Goal: Unclear: Browse casually

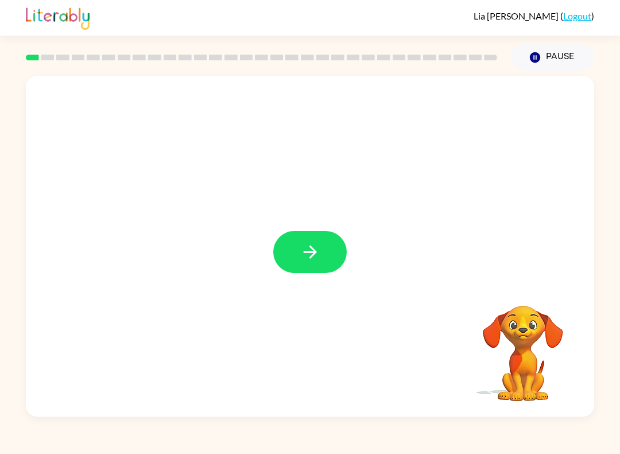
click at [303, 247] on icon "button" at bounding box center [310, 252] width 20 height 20
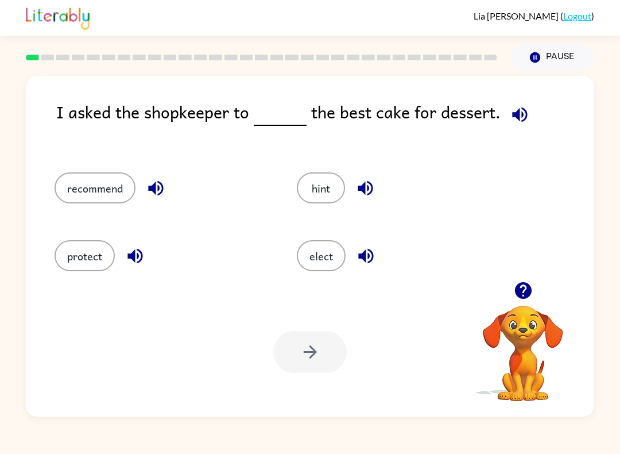
click at [324, 255] on button "elect" at bounding box center [321, 255] width 49 height 31
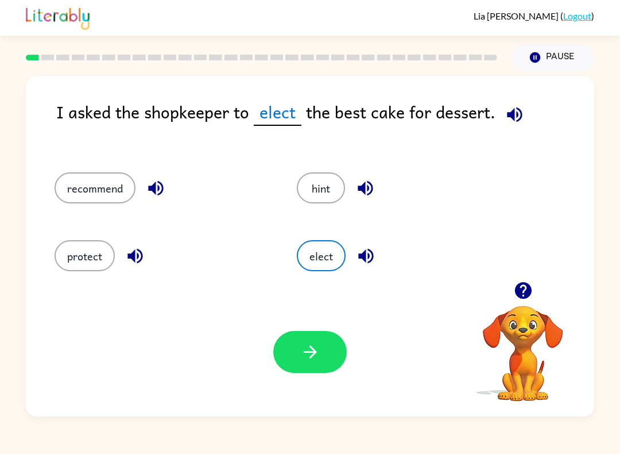
click at [315, 360] on icon "button" at bounding box center [310, 352] width 20 height 20
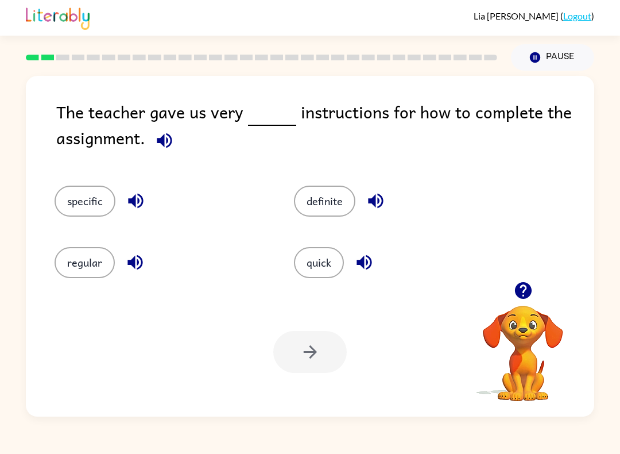
click at [76, 217] on button "specific" at bounding box center [85, 201] width 61 height 31
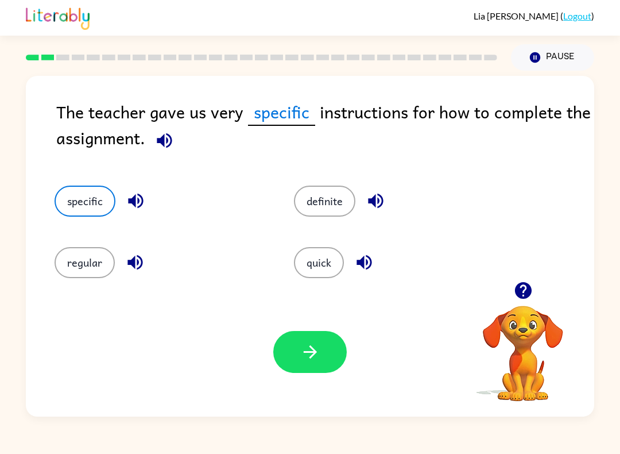
click at [320, 362] on button "button" at bounding box center [310, 352] width 74 height 42
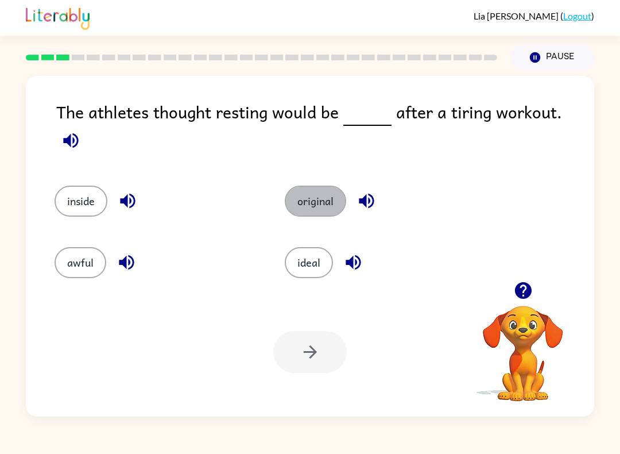
click at [313, 192] on button "original" at bounding box center [315, 201] width 61 height 31
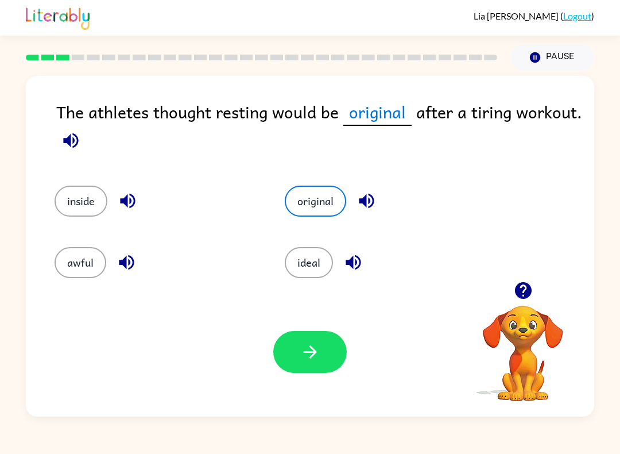
click at [329, 366] on button "button" at bounding box center [310, 352] width 74 height 42
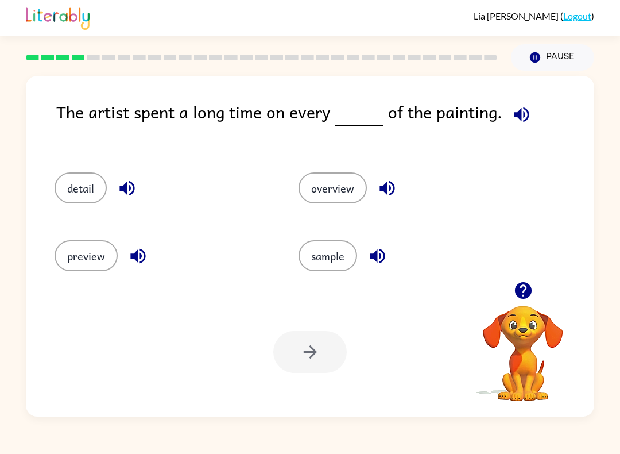
click at [78, 190] on button "detail" at bounding box center [81, 187] width 52 height 31
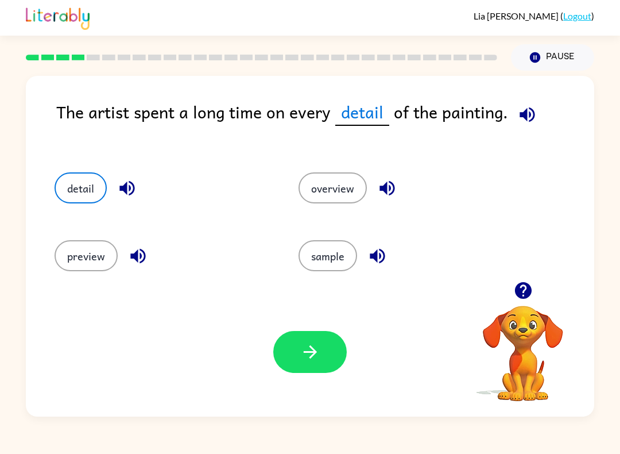
click at [286, 349] on button "button" at bounding box center [310, 352] width 74 height 42
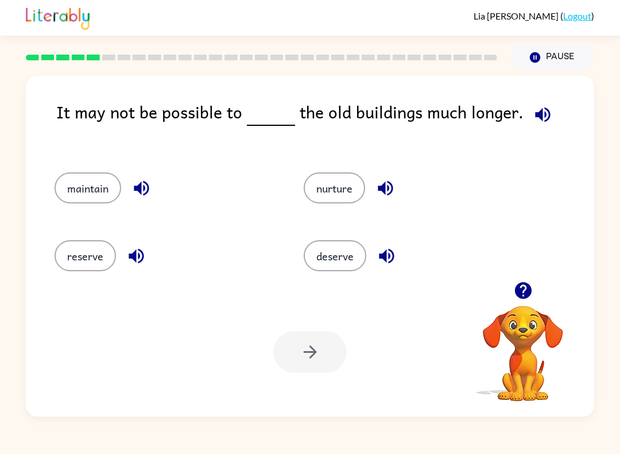
click at [291, 353] on div at bounding box center [310, 352] width 74 height 42
click at [83, 195] on button "maintain" at bounding box center [88, 187] width 67 height 31
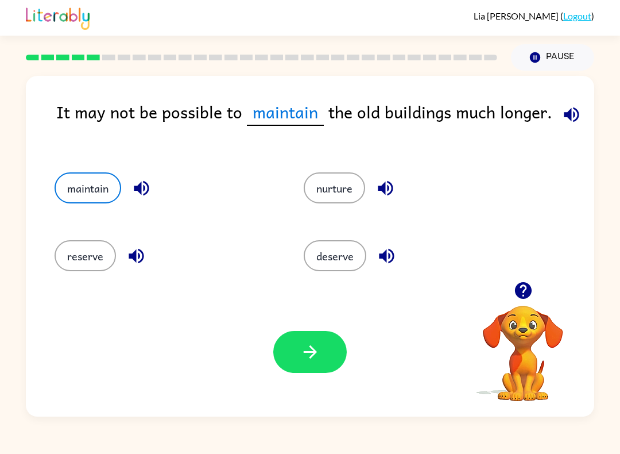
click at [326, 368] on button "button" at bounding box center [310, 352] width 74 height 42
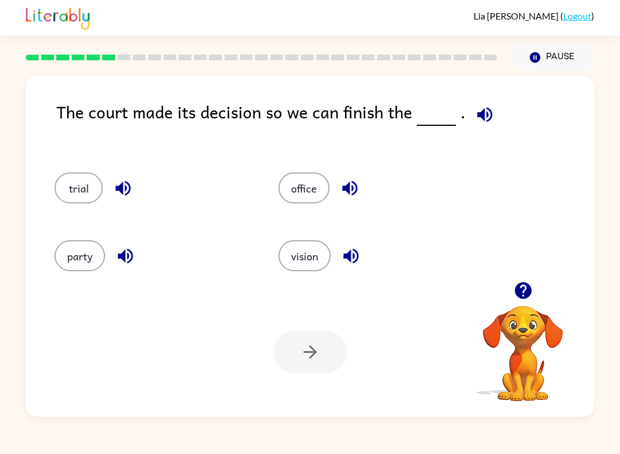
click at [87, 192] on button "trial" at bounding box center [79, 187] width 48 height 31
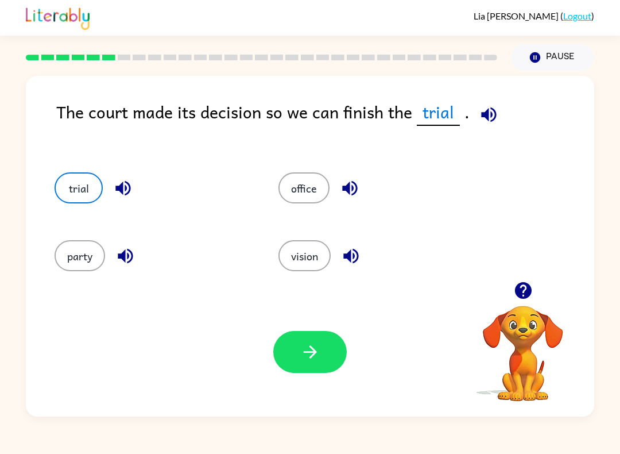
click at [319, 352] on icon "button" at bounding box center [310, 352] width 20 height 20
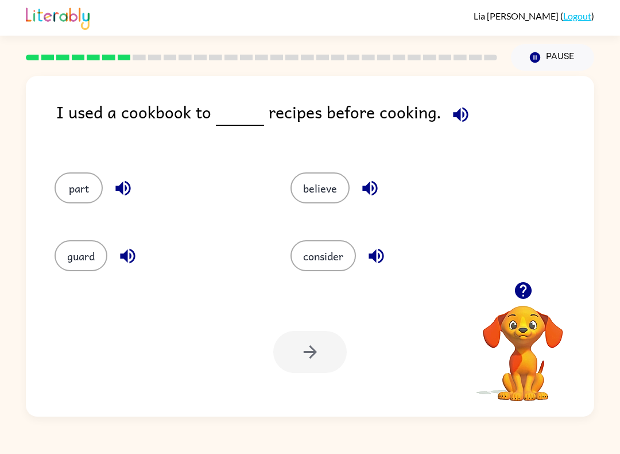
click at [69, 262] on button "guard" at bounding box center [81, 255] width 53 height 31
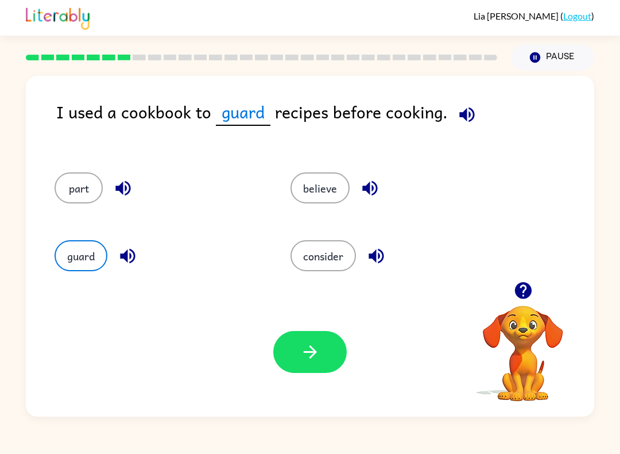
click at [314, 357] on icon "button" at bounding box center [310, 352] width 20 height 20
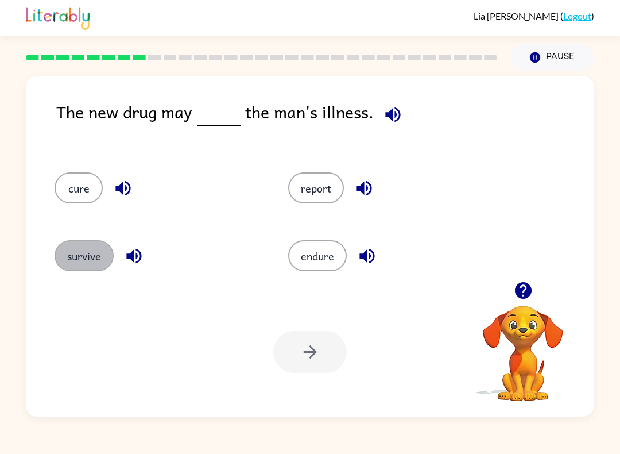
click at [86, 258] on button "survive" at bounding box center [84, 255] width 59 height 31
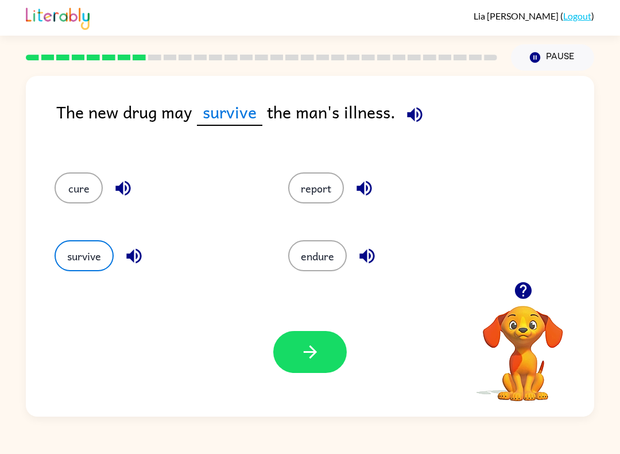
click at [314, 357] on icon "button" at bounding box center [310, 352] width 20 height 20
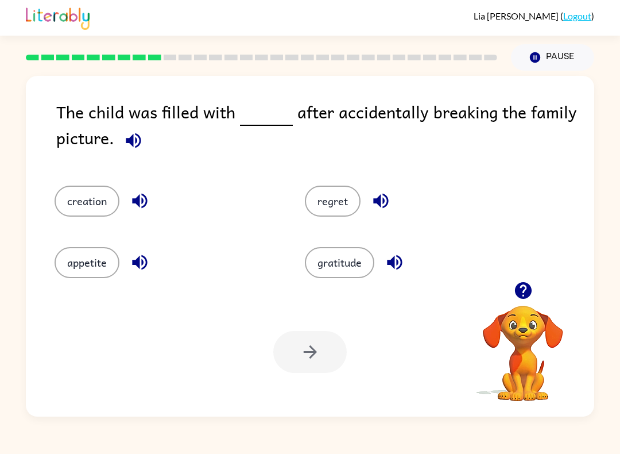
click at [331, 202] on button "regret" at bounding box center [333, 201] width 56 height 31
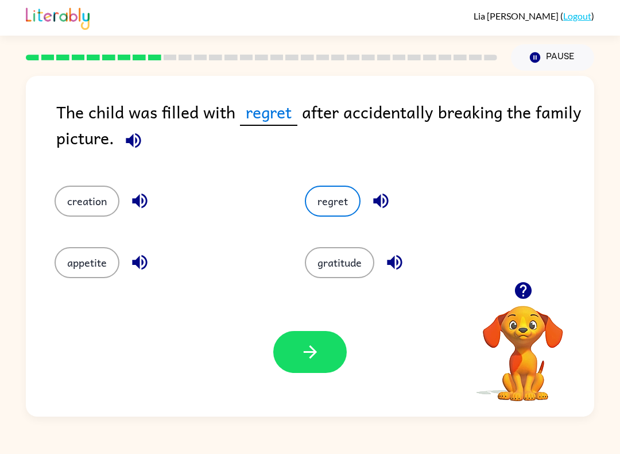
click at [311, 364] on button "button" at bounding box center [310, 352] width 74 height 42
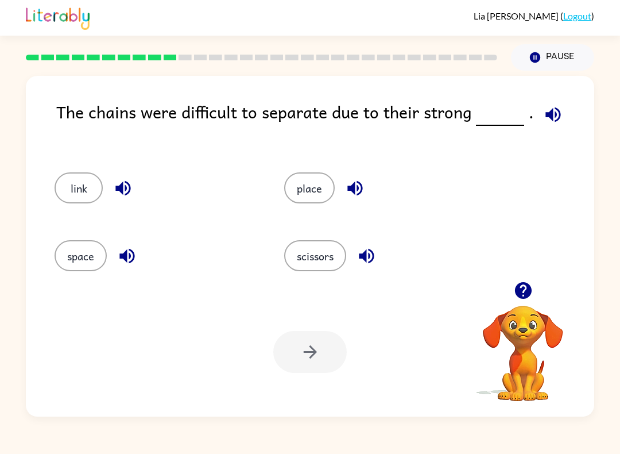
click at [317, 190] on button "place" at bounding box center [309, 187] width 51 height 31
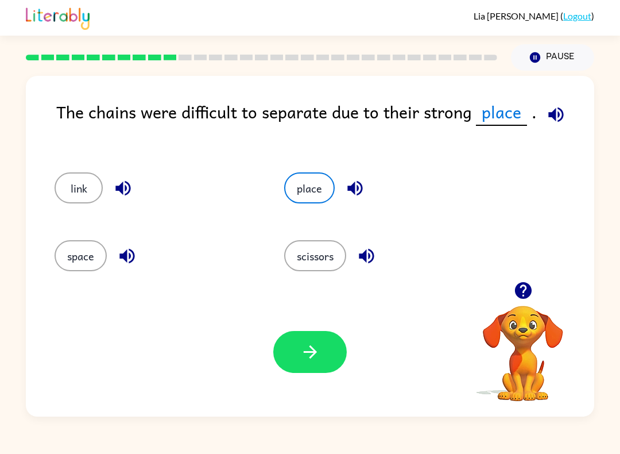
click at [80, 196] on button "link" at bounding box center [79, 187] width 48 height 31
click at [73, 256] on button "space" at bounding box center [81, 255] width 52 height 31
click at [331, 352] on button "button" at bounding box center [310, 352] width 74 height 42
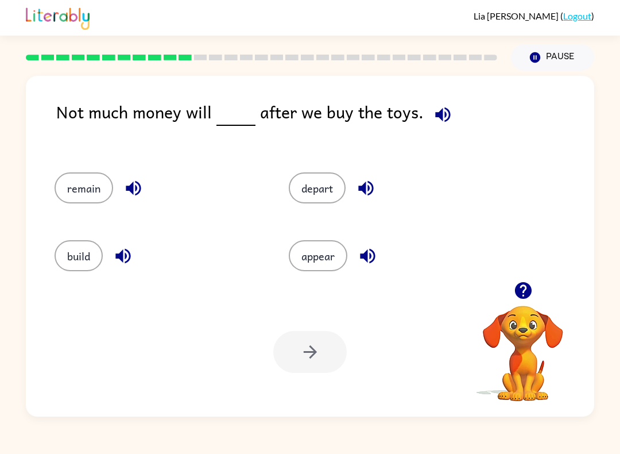
click at [63, 182] on button "remain" at bounding box center [84, 187] width 59 height 31
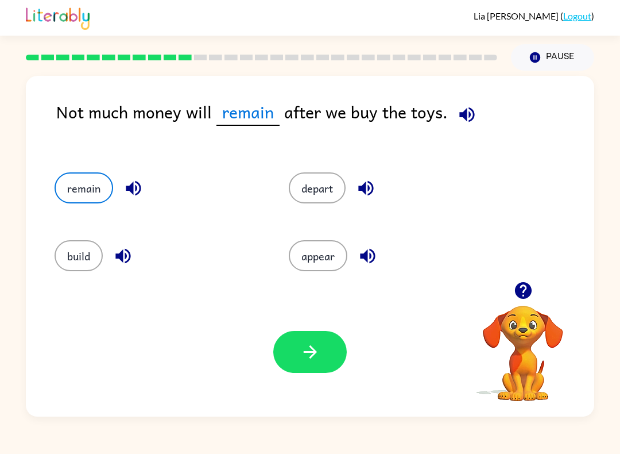
click at [311, 358] on icon "button" at bounding box center [310, 352] width 20 height 20
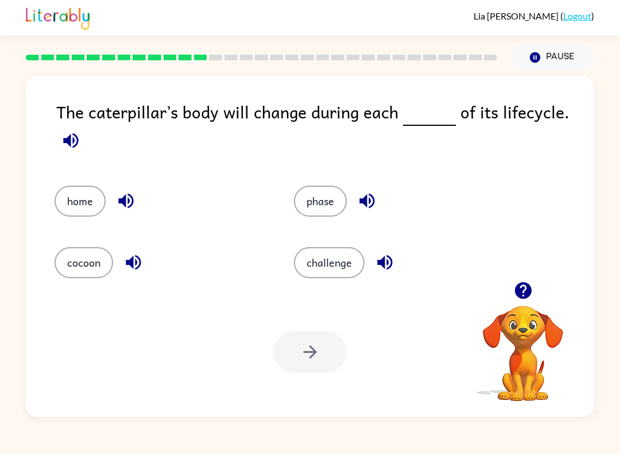
click at [329, 203] on button "phase" at bounding box center [320, 201] width 53 height 31
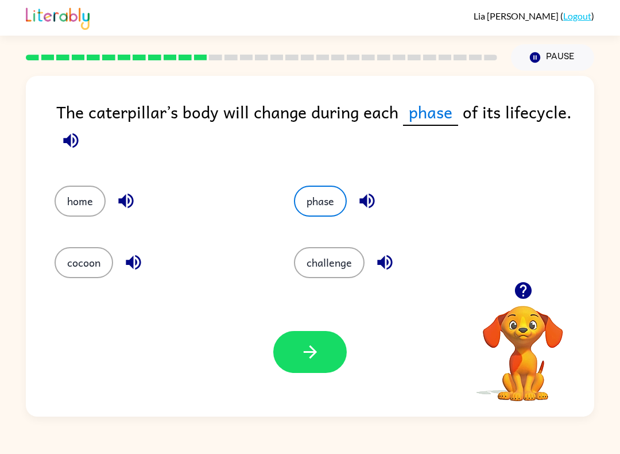
click at [308, 341] on button "button" at bounding box center [310, 352] width 74 height 42
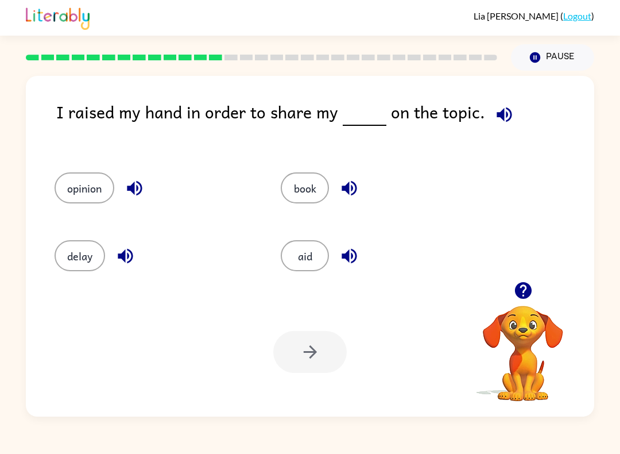
click at [77, 180] on button "opinion" at bounding box center [85, 187] width 60 height 31
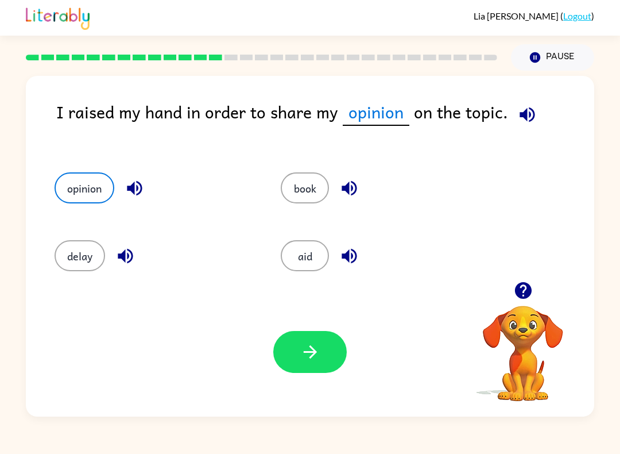
click at [333, 356] on button "button" at bounding box center [310, 352] width 74 height 42
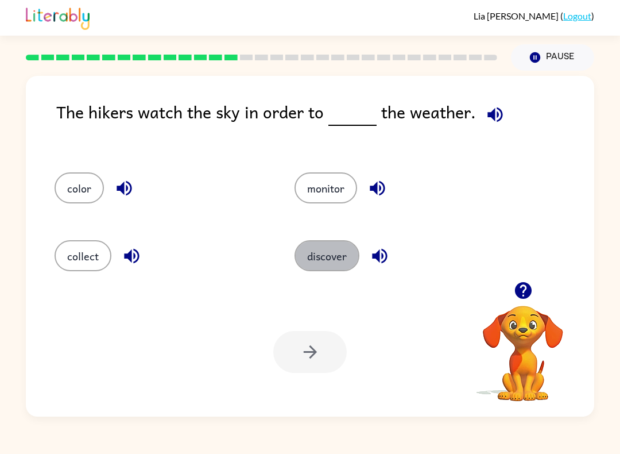
click at [320, 250] on button "discover" at bounding box center [327, 255] width 65 height 31
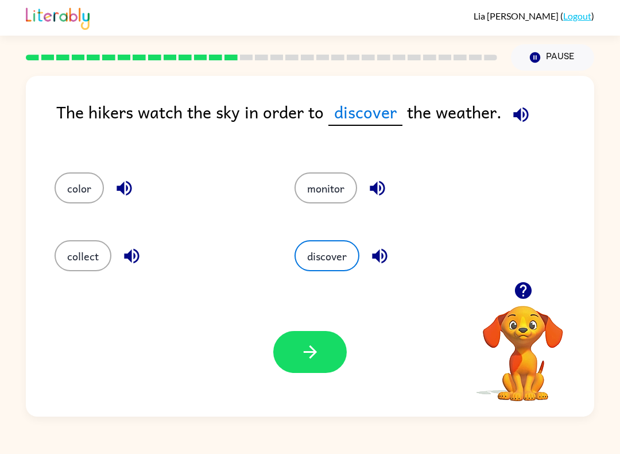
click at [334, 342] on button "button" at bounding box center [310, 352] width 74 height 42
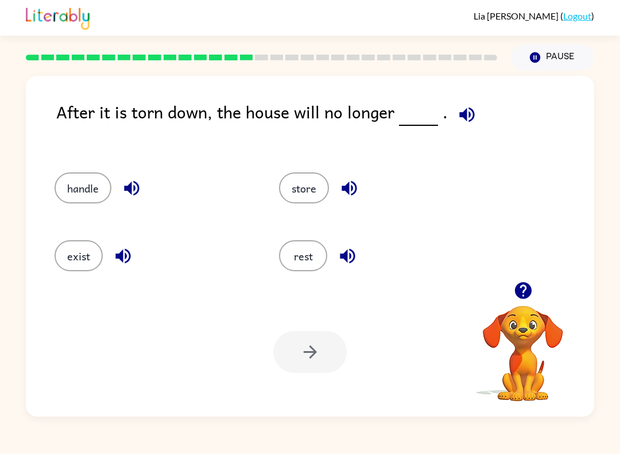
click at [68, 265] on button "exist" at bounding box center [79, 255] width 48 height 31
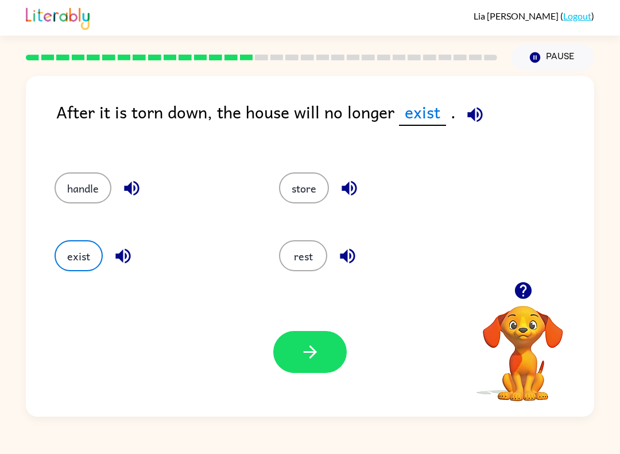
click at [318, 356] on icon "button" at bounding box center [310, 352] width 20 height 20
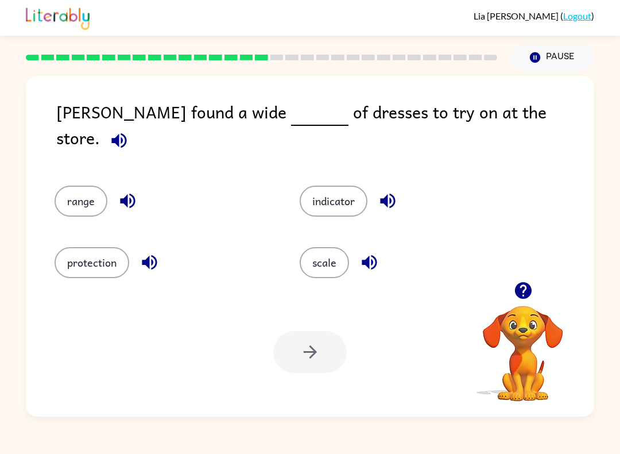
click at [92, 263] on button "protection" at bounding box center [92, 262] width 75 height 31
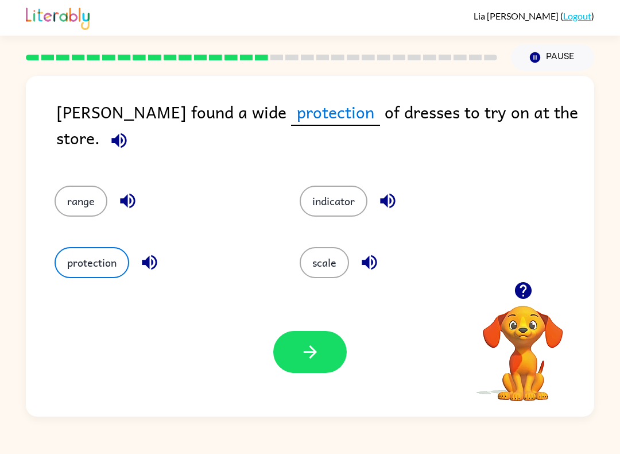
click at [74, 170] on div "range" at bounding box center [155, 194] width 245 height 61
click at [95, 190] on button "range" at bounding box center [81, 201] width 53 height 31
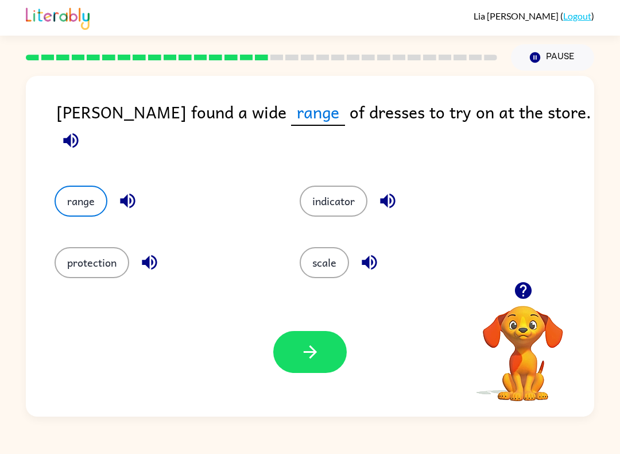
click at [75, 257] on button "protection" at bounding box center [92, 262] width 75 height 31
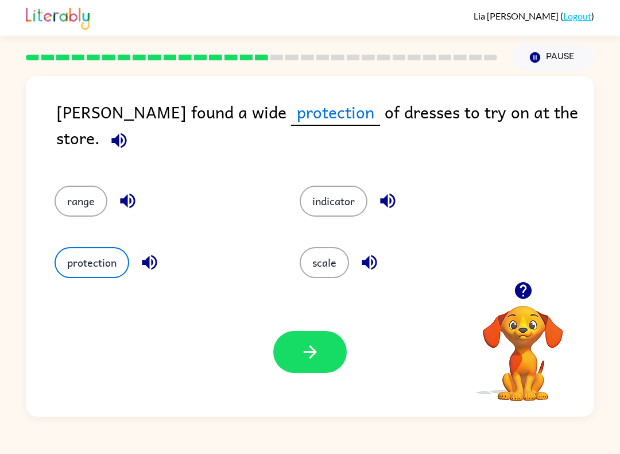
click at [298, 393] on div "Your browser must support playing .mp4 files to use Literably. Please try using…" at bounding box center [310, 351] width 569 height 129
click at [284, 366] on button "button" at bounding box center [310, 352] width 74 height 42
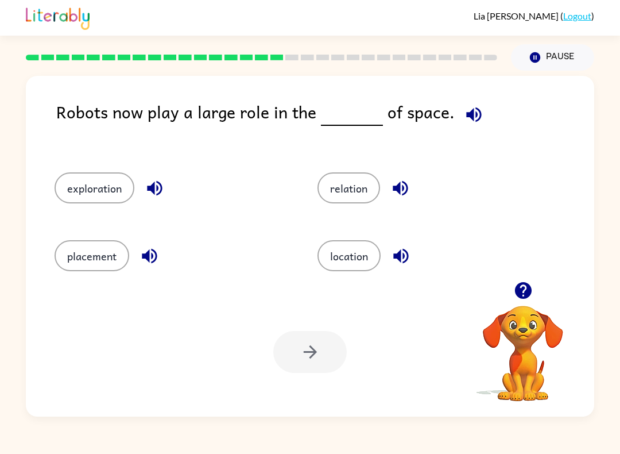
click at [365, 250] on button "location" at bounding box center [349, 255] width 63 height 31
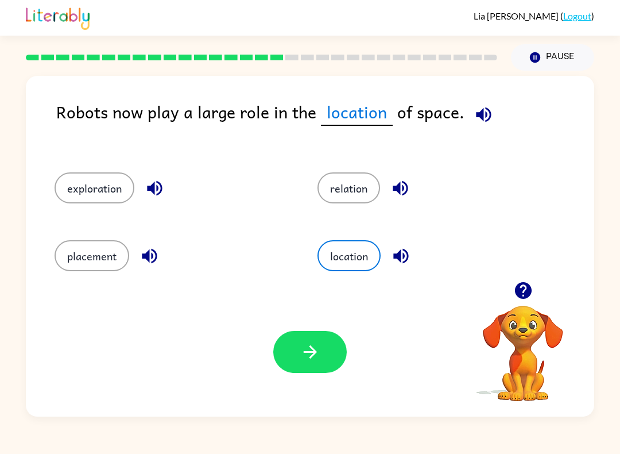
click at [105, 191] on button "exploration" at bounding box center [95, 187] width 80 height 31
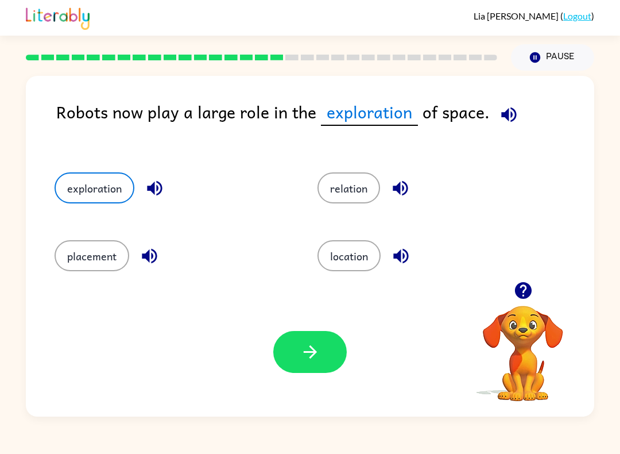
click at [306, 360] on icon "button" at bounding box center [310, 352] width 20 height 20
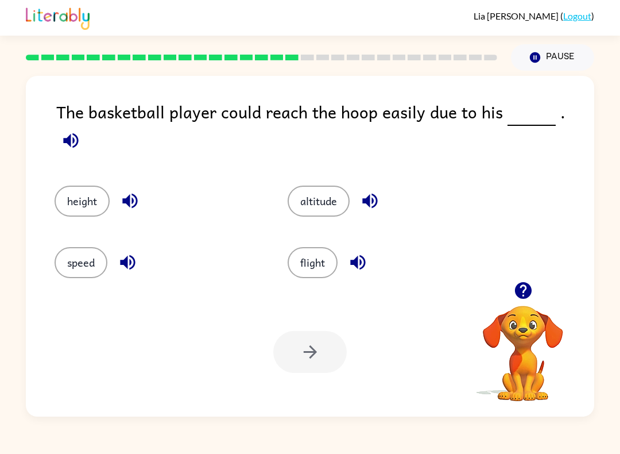
click at [79, 186] on button "height" at bounding box center [82, 201] width 55 height 31
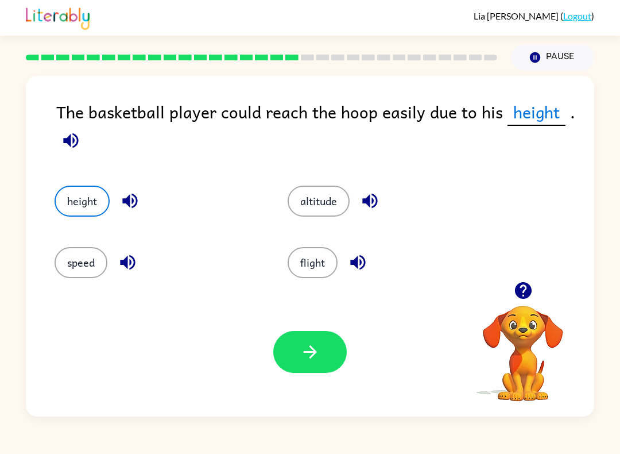
click at [276, 354] on button "button" at bounding box center [310, 352] width 74 height 42
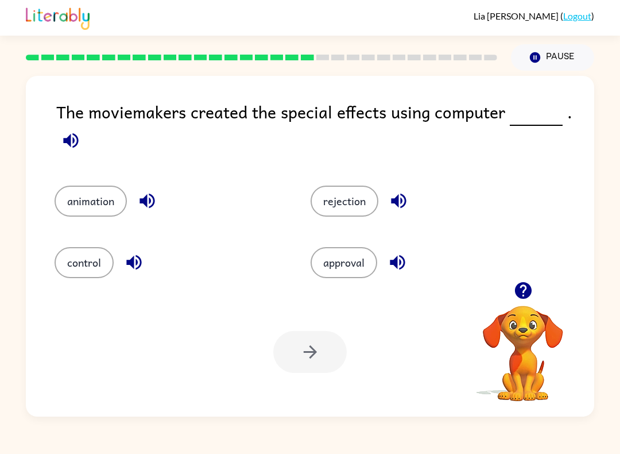
click at [86, 198] on button "animation" at bounding box center [91, 201] width 72 height 31
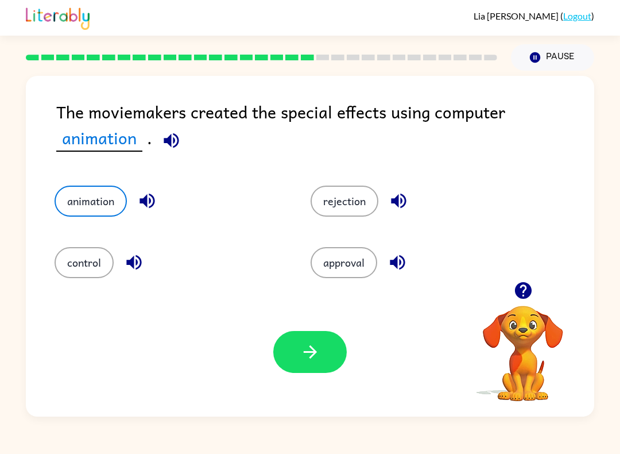
click at [302, 384] on div "Your browser must support playing .mp4 files to use Literably. Please try using…" at bounding box center [310, 351] width 569 height 129
click at [318, 358] on icon "button" at bounding box center [310, 352] width 20 height 20
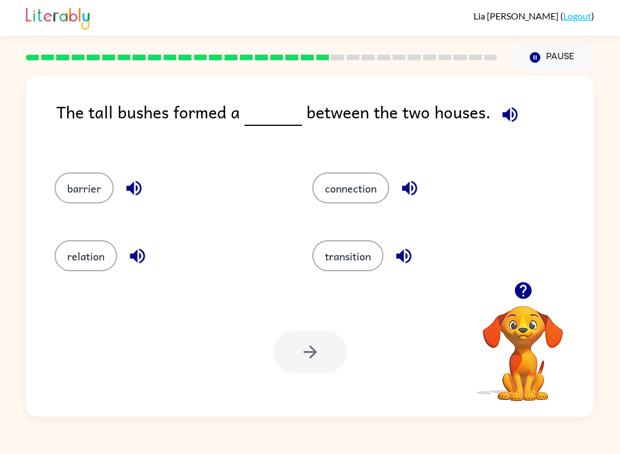
click at [97, 183] on button "barrier" at bounding box center [84, 187] width 59 height 31
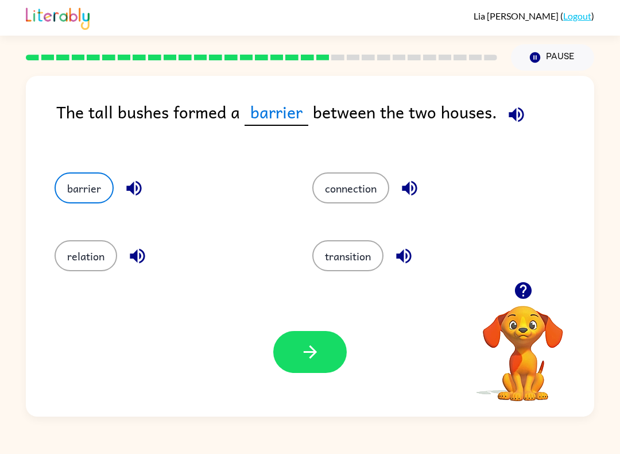
click at [324, 353] on button "button" at bounding box center [310, 352] width 74 height 42
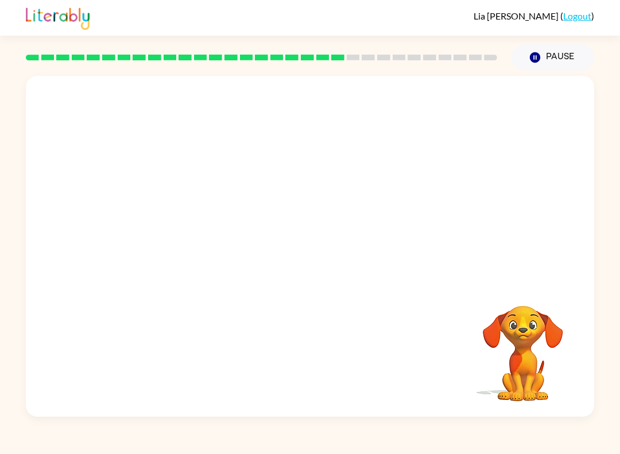
click at [187, 250] on video "Your browser must support playing .mp4 files to use Literably. Please try using…" at bounding box center [310, 179] width 569 height 206
click at [310, 233] on button "button" at bounding box center [310, 252] width 74 height 42
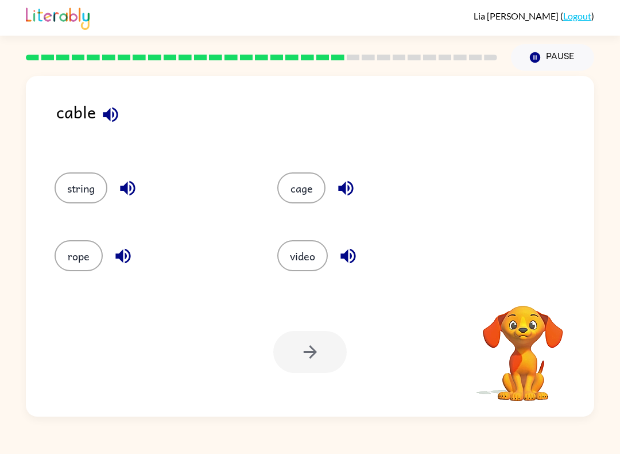
click at [83, 242] on button "rope" at bounding box center [79, 255] width 48 height 31
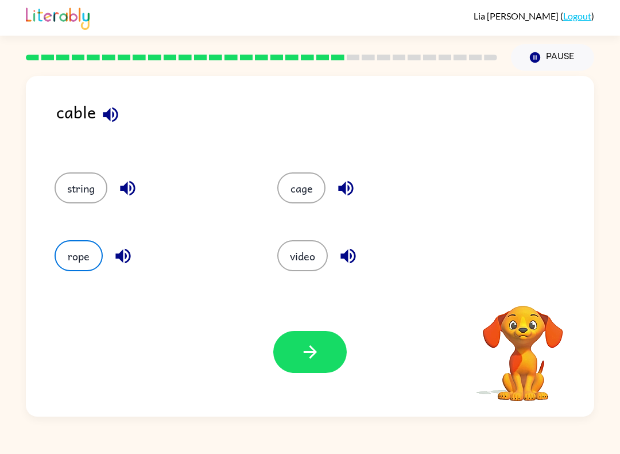
click at [317, 357] on icon "button" at bounding box center [310, 352] width 20 height 20
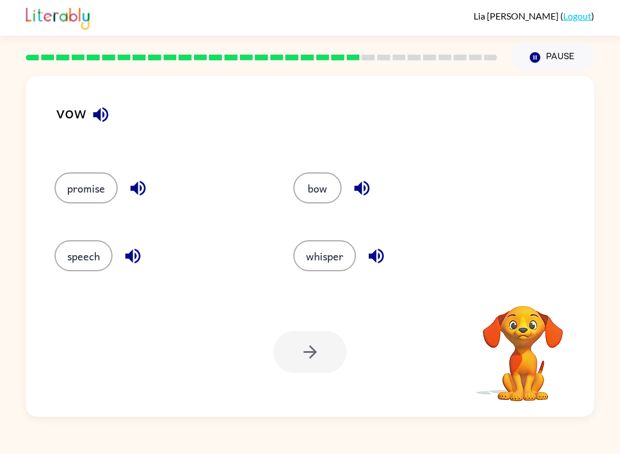
click at [326, 199] on button "bow" at bounding box center [318, 187] width 48 height 31
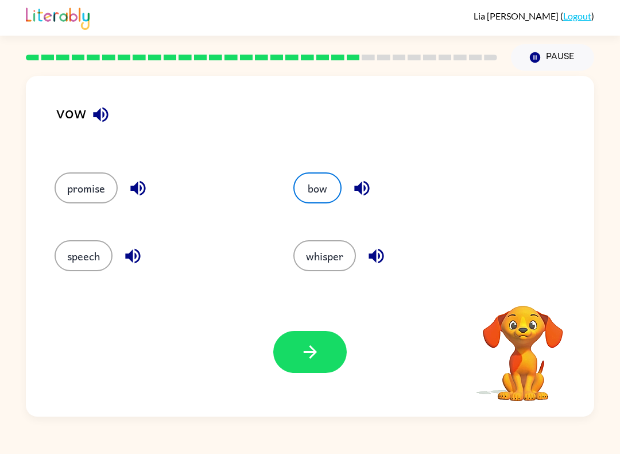
click at [291, 354] on button "button" at bounding box center [310, 352] width 74 height 42
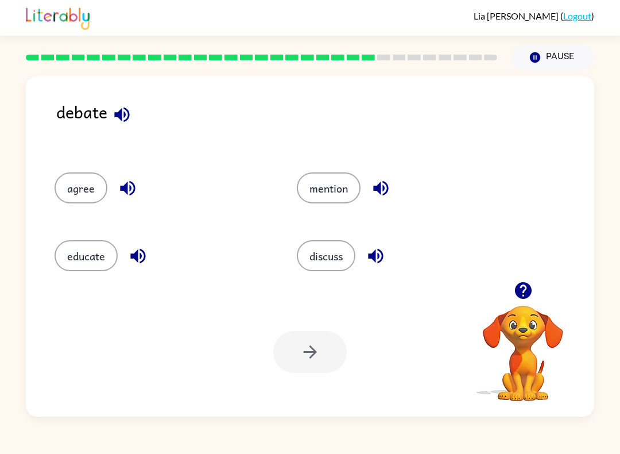
click at [76, 261] on button "educate" at bounding box center [86, 255] width 63 height 31
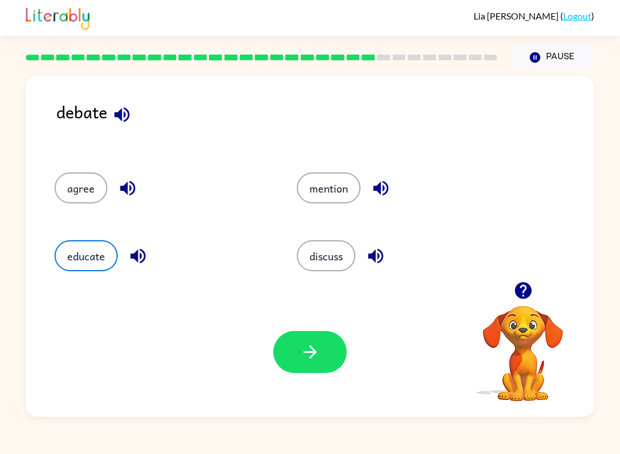
click at [273, 361] on div "Your browser must support playing .mp4 files to use Literably. Please try using…" at bounding box center [310, 351] width 569 height 129
click at [303, 348] on icon "button" at bounding box center [310, 352] width 20 height 20
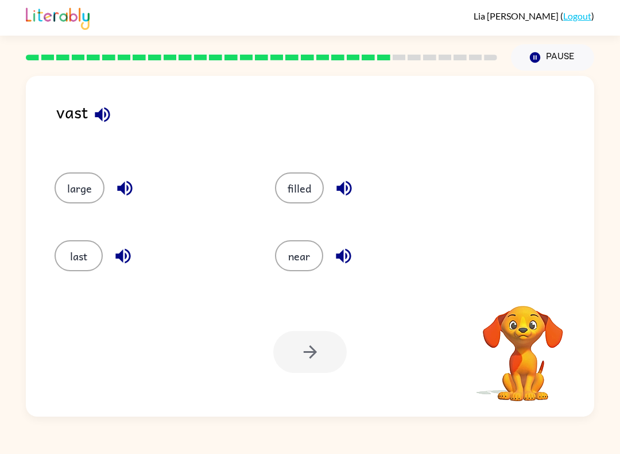
click at [296, 346] on div at bounding box center [310, 352] width 74 height 42
click at [80, 251] on button "last" at bounding box center [79, 255] width 48 height 31
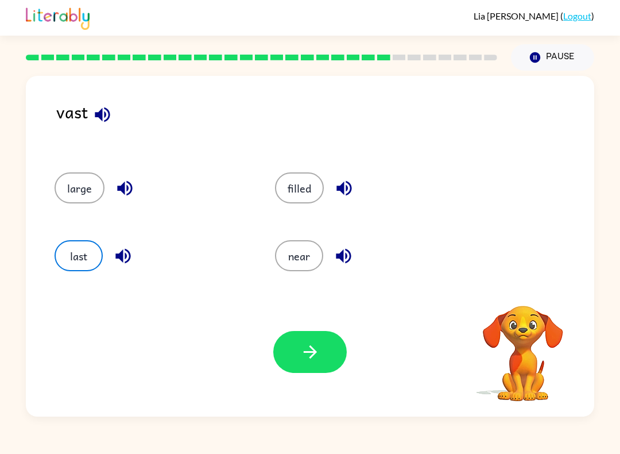
click at [308, 362] on button "button" at bounding box center [310, 352] width 74 height 42
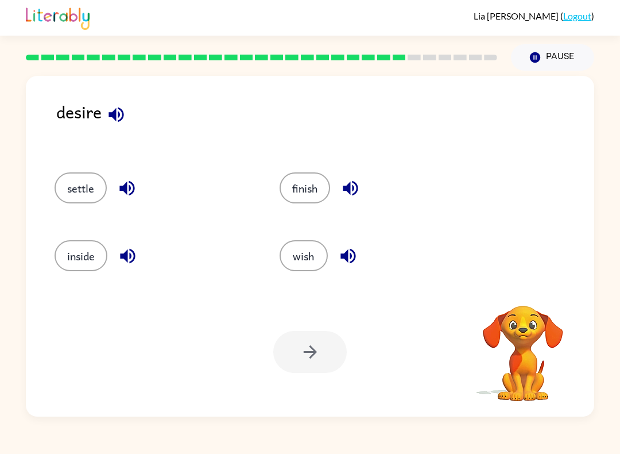
click at [84, 263] on button "inside" at bounding box center [81, 255] width 53 height 31
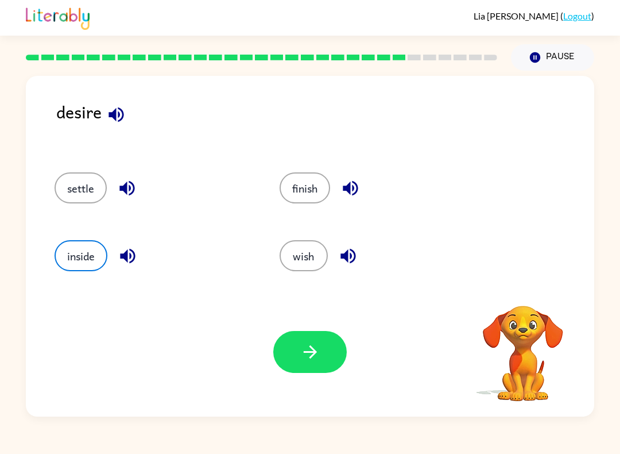
click at [317, 353] on icon "button" at bounding box center [310, 352] width 20 height 20
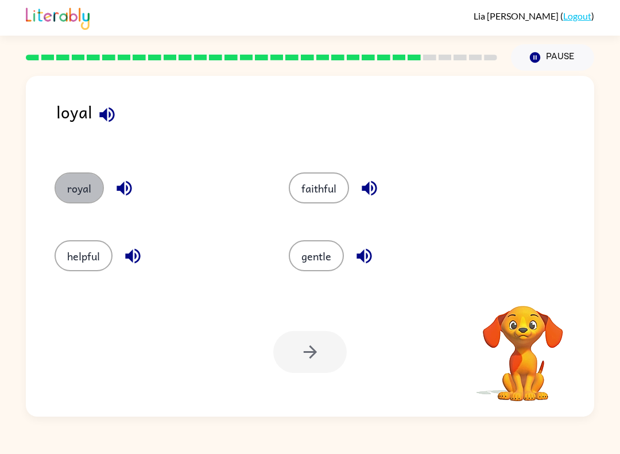
click at [71, 184] on button "royal" at bounding box center [79, 187] width 49 height 31
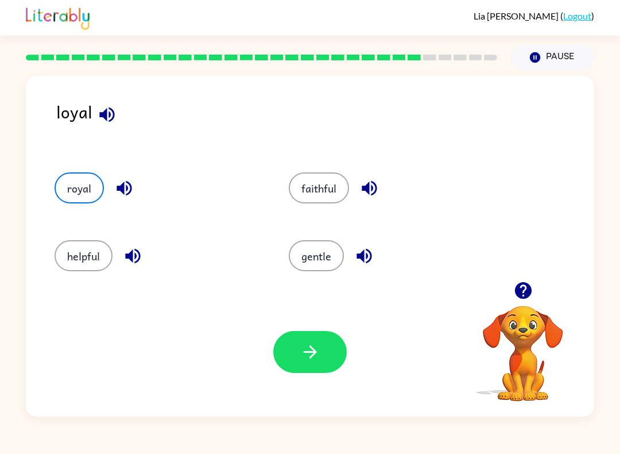
click at [313, 258] on button "gentle" at bounding box center [316, 255] width 55 height 31
click at [302, 373] on button "button" at bounding box center [310, 352] width 74 height 42
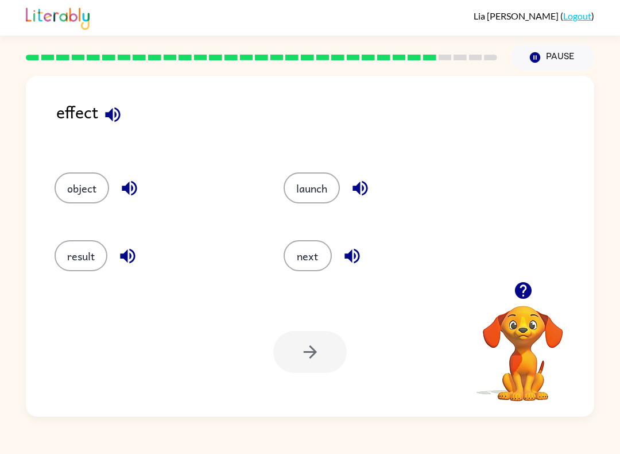
click at [81, 261] on button "result" at bounding box center [81, 255] width 53 height 31
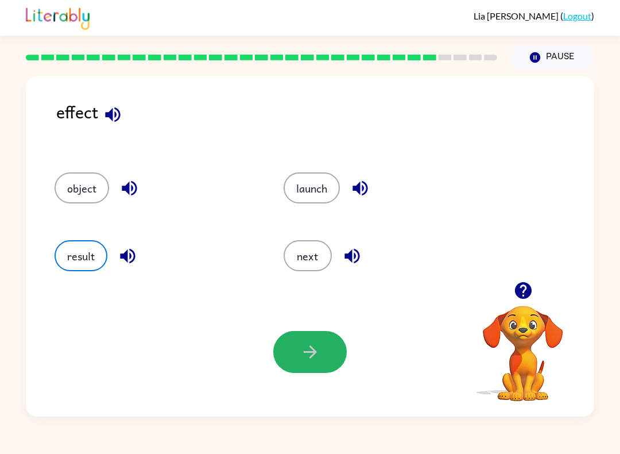
click at [311, 357] on icon "button" at bounding box center [309, 351] width 13 height 13
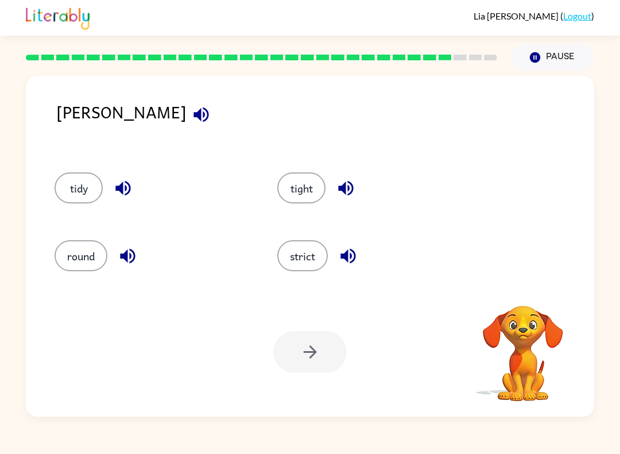
click at [317, 265] on button "strict" at bounding box center [302, 255] width 51 height 31
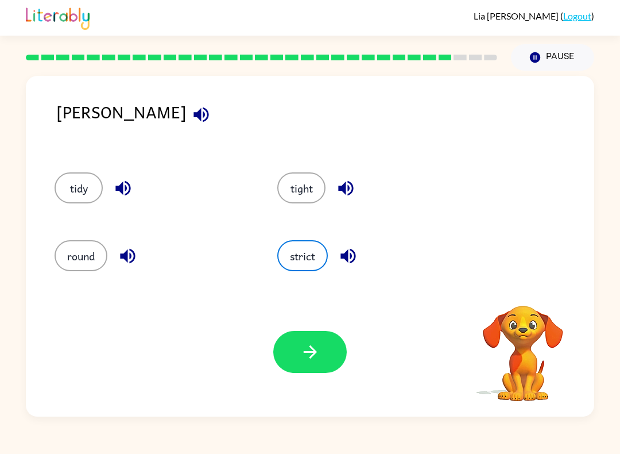
click at [329, 357] on button "button" at bounding box center [310, 352] width 74 height 42
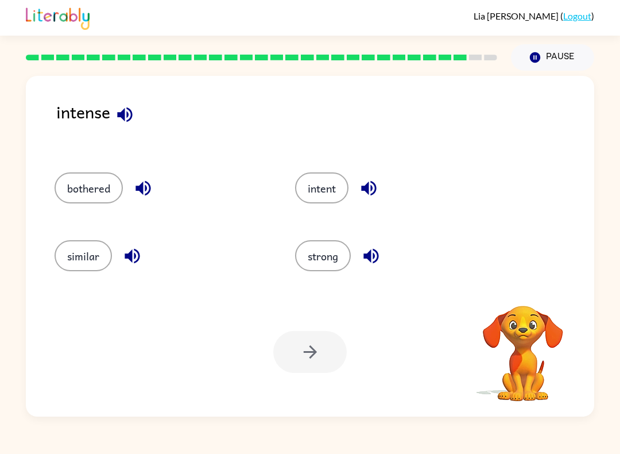
click at [120, 180] on button "bothered" at bounding box center [89, 187] width 68 height 31
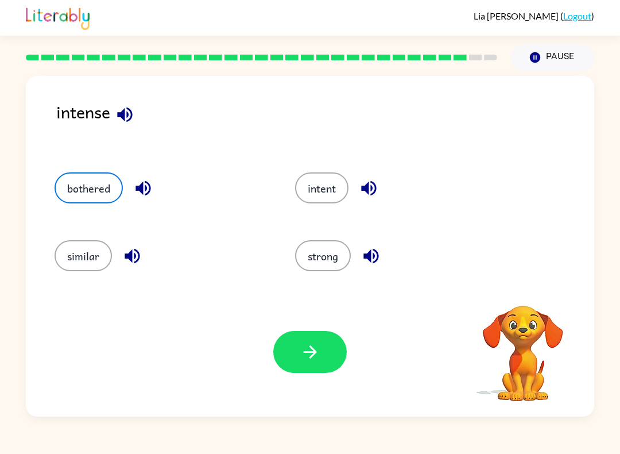
click at [283, 374] on div "Your browser must support playing .mp4 files to use Literably. Please try using…" at bounding box center [310, 351] width 569 height 129
click at [302, 353] on icon "button" at bounding box center [310, 352] width 20 height 20
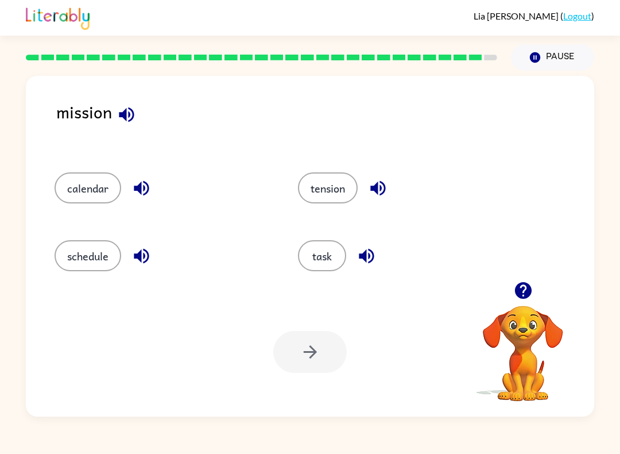
click at [334, 256] on button "task" at bounding box center [322, 255] width 48 height 31
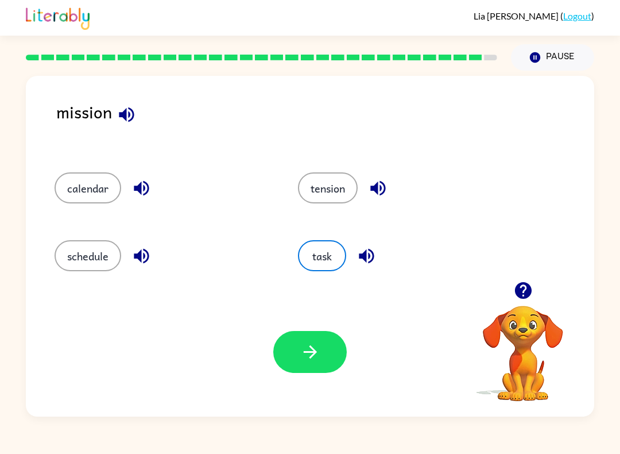
click at [291, 365] on button "button" at bounding box center [310, 352] width 74 height 42
